Goal: Task Accomplishment & Management: Use online tool/utility

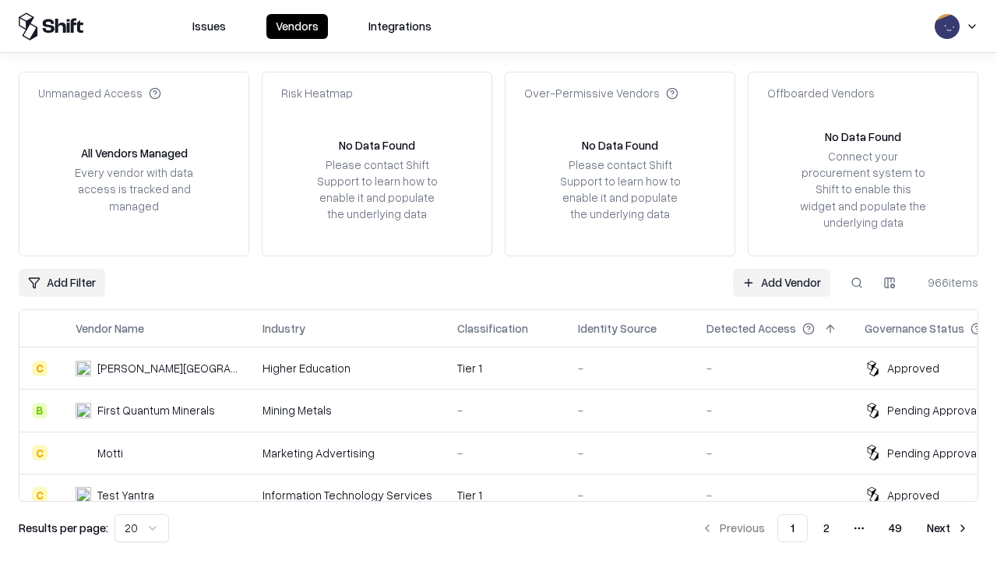
click at [781, 282] on link "Add Vendor" at bounding box center [781, 283] width 97 height 28
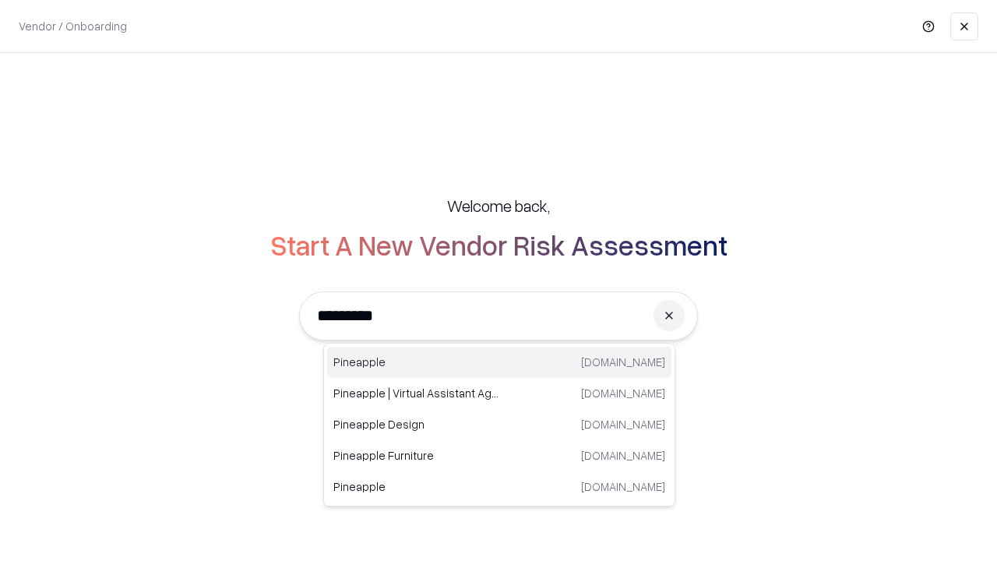
click at [499, 362] on div "Pineapple [DOMAIN_NAME]" at bounding box center [499, 362] width 344 height 31
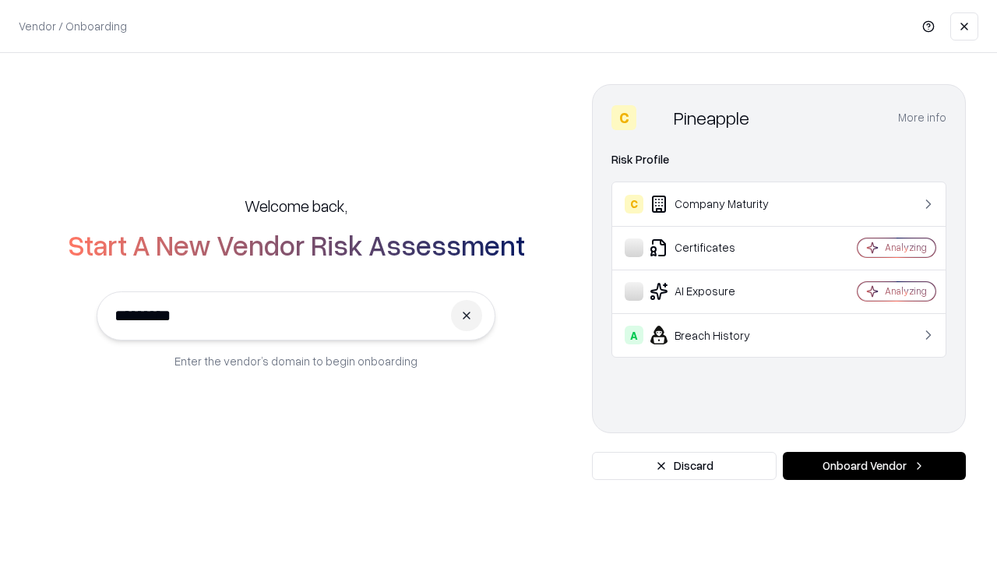
type input "*********"
click at [874, 466] on button "Onboard Vendor" at bounding box center [874, 466] width 183 height 28
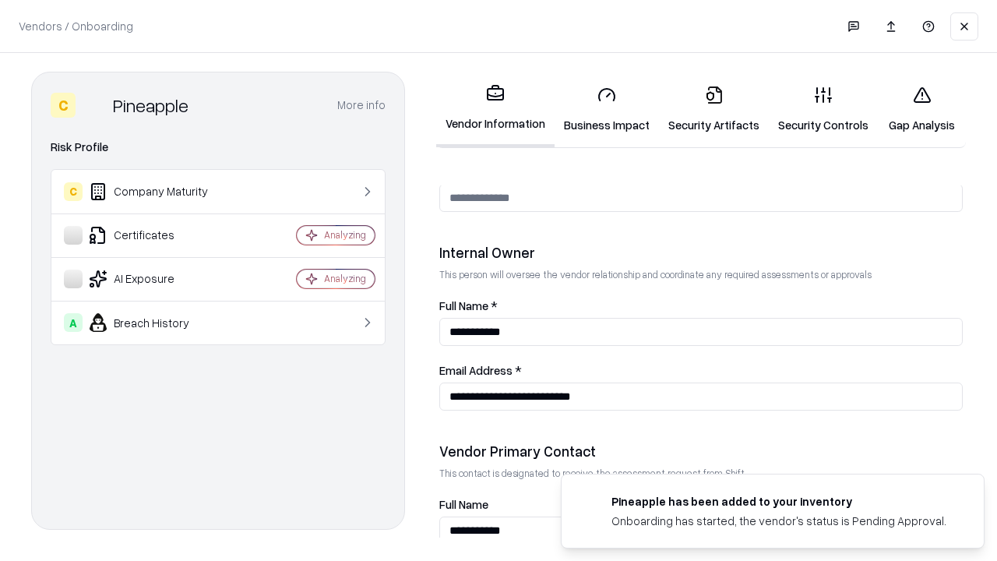
scroll to position [807, 0]
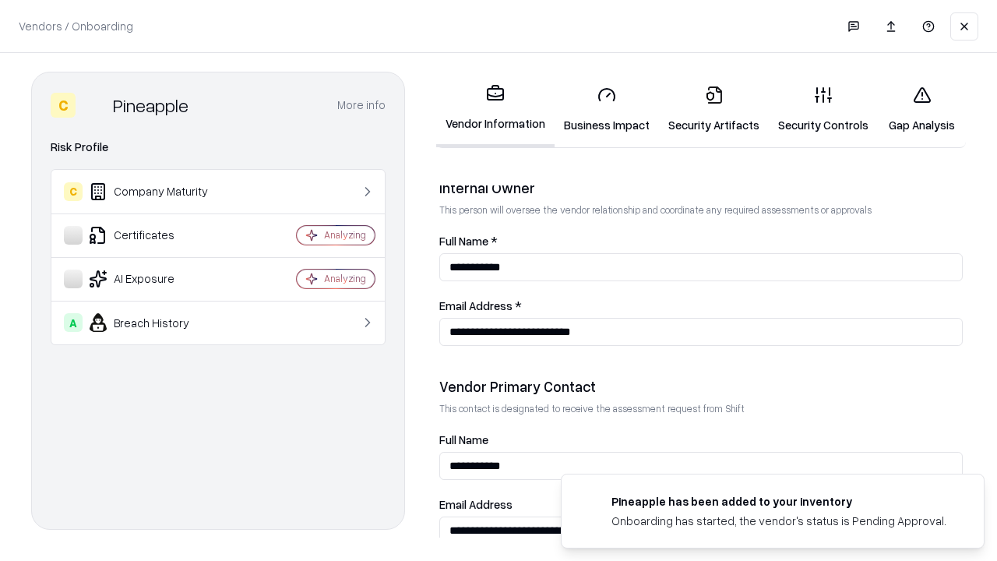
click at [607, 109] on link "Business Impact" at bounding box center [607, 109] width 104 height 72
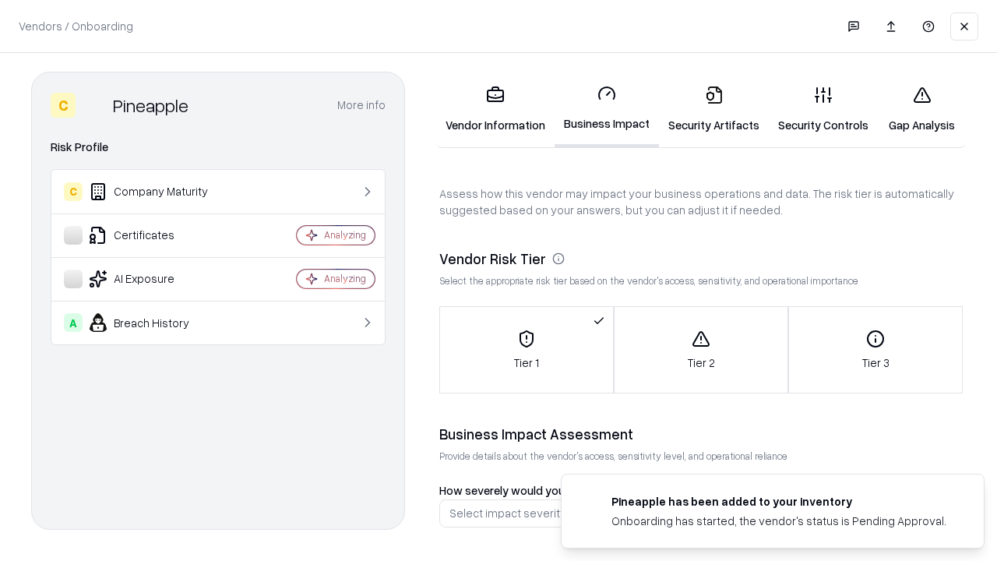
click at [714, 109] on link "Security Artifacts" at bounding box center [714, 109] width 110 height 72
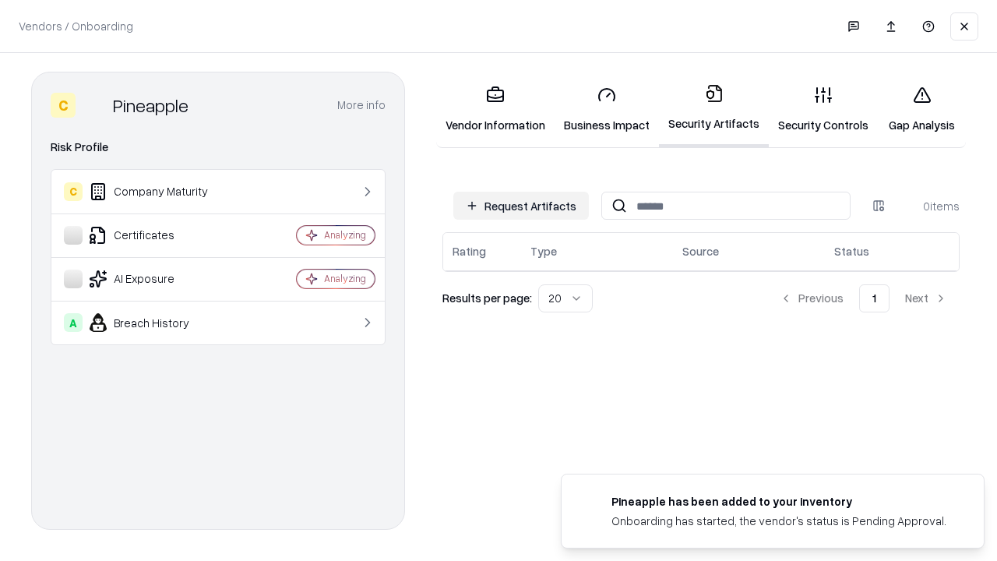
click at [521, 206] on button "Request Artifacts" at bounding box center [521, 206] width 136 height 28
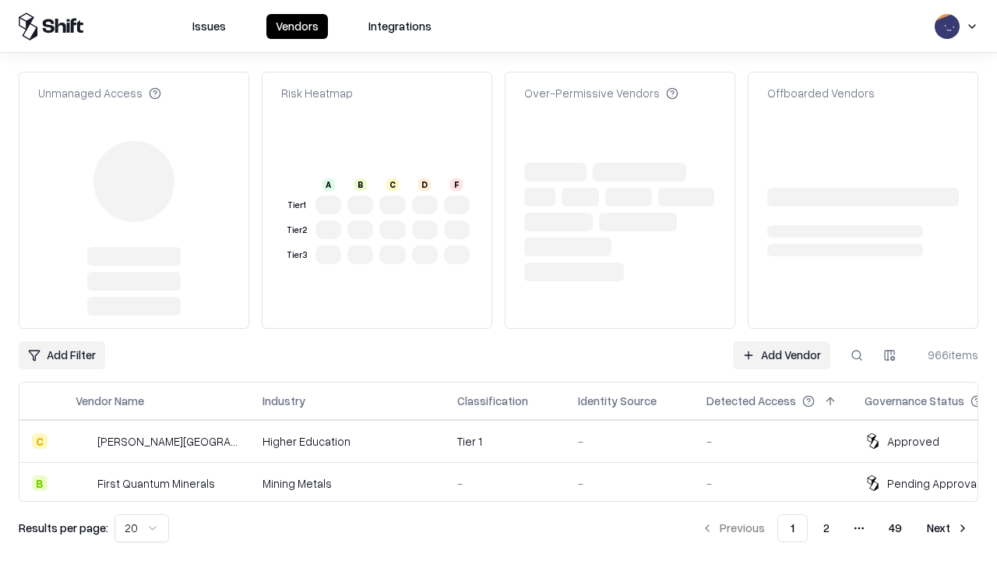
click at [781, 341] on link "Add Vendor" at bounding box center [781, 355] width 97 height 28
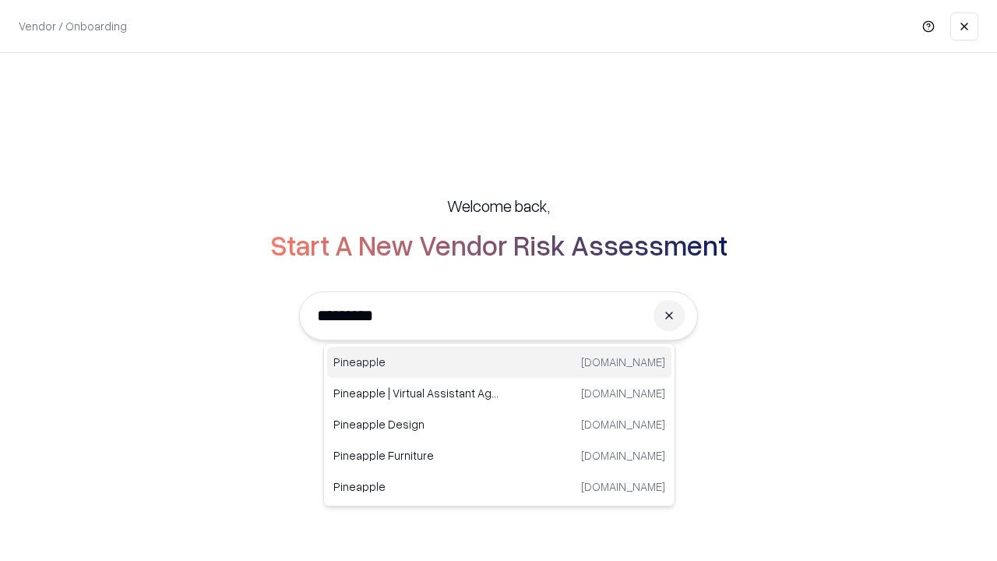
click at [499, 362] on div "Pineapple [DOMAIN_NAME]" at bounding box center [499, 362] width 344 height 31
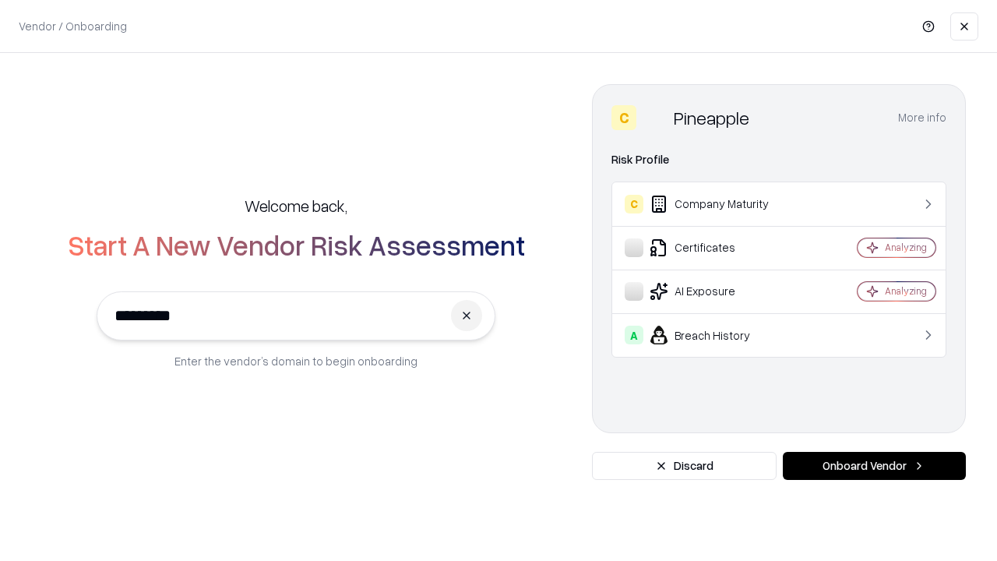
type input "*********"
click at [874, 466] on button "Onboard Vendor" at bounding box center [874, 466] width 183 height 28
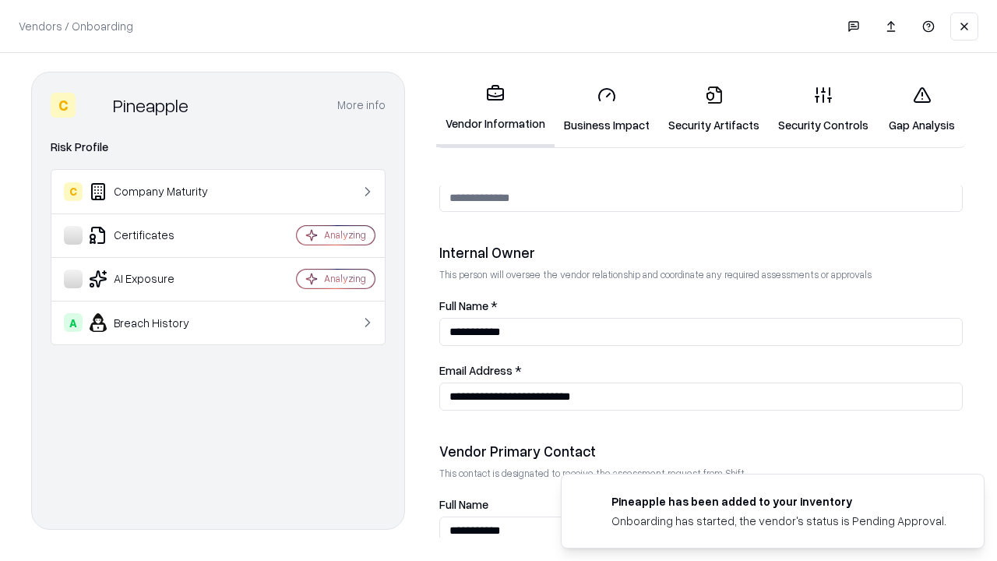
scroll to position [807, 0]
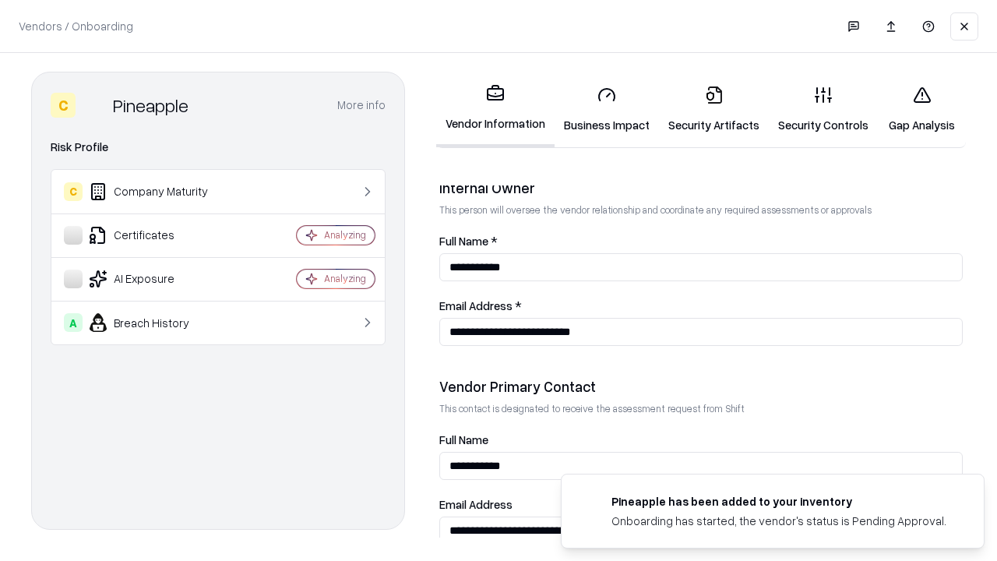
click at [922, 109] on link "Gap Analysis" at bounding box center [922, 109] width 88 height 72
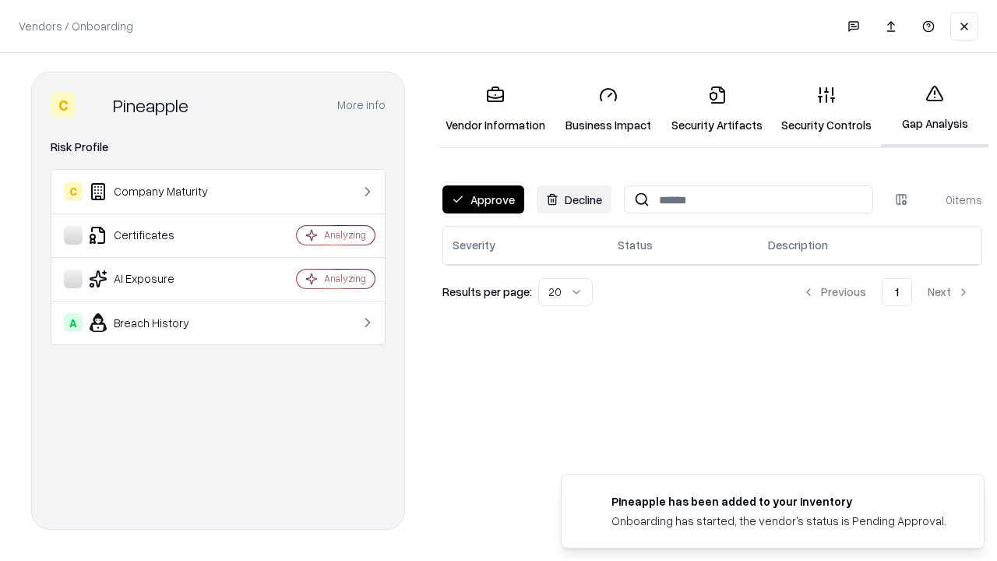
click at [483, 199] on button "Approve" at bounding box center [483, 199] width 82 height 28
